Goal: Find specific page/section: Find specific page/section

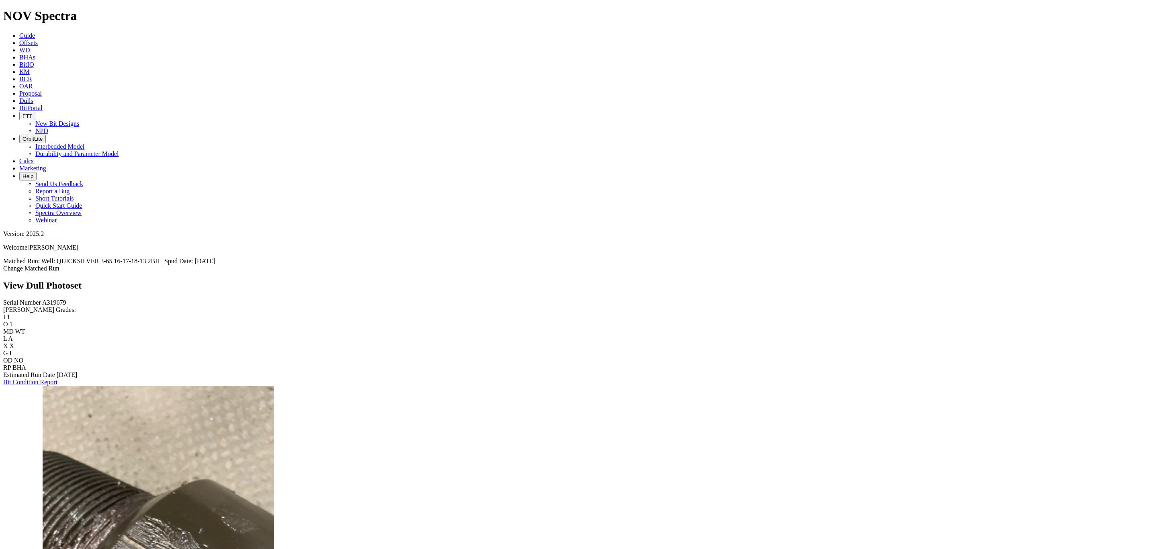
click at [33, 97] on span "Dulls" at bounding box center [26, 100] width 14 height 7
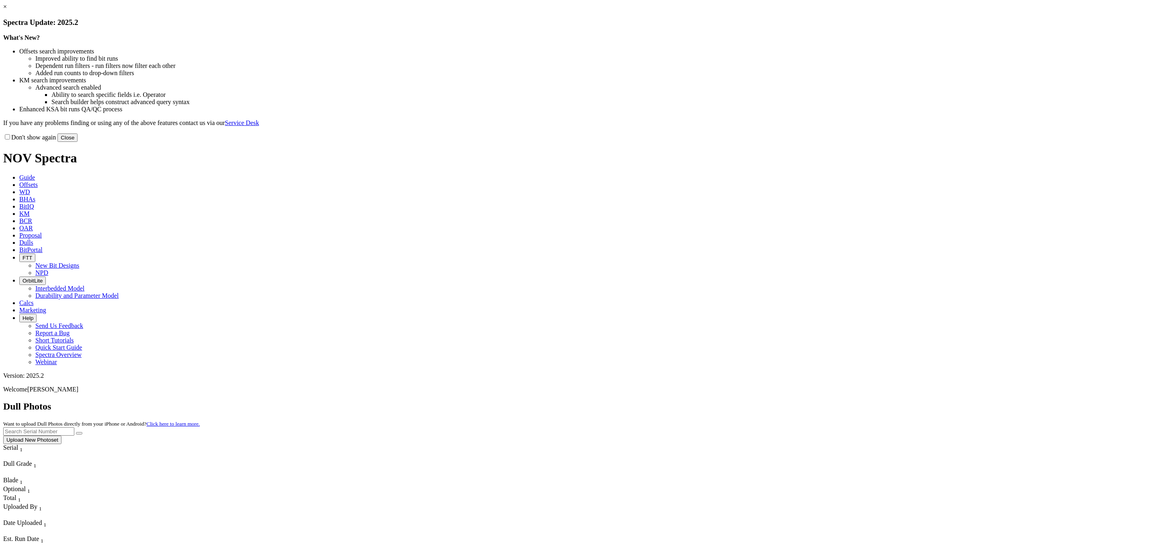
click at [78, 142] on button "Close" at bounding box center [67, 137] width 20 height 8
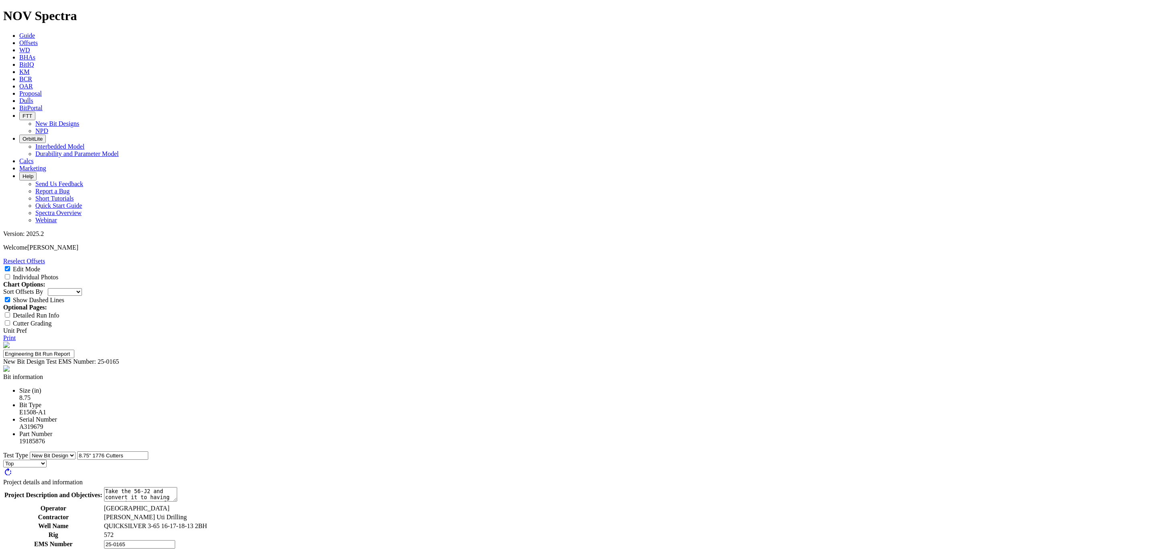
select select "New Bit Design"
